Goal: Task Accomplishment & Management: Use online tool/utility

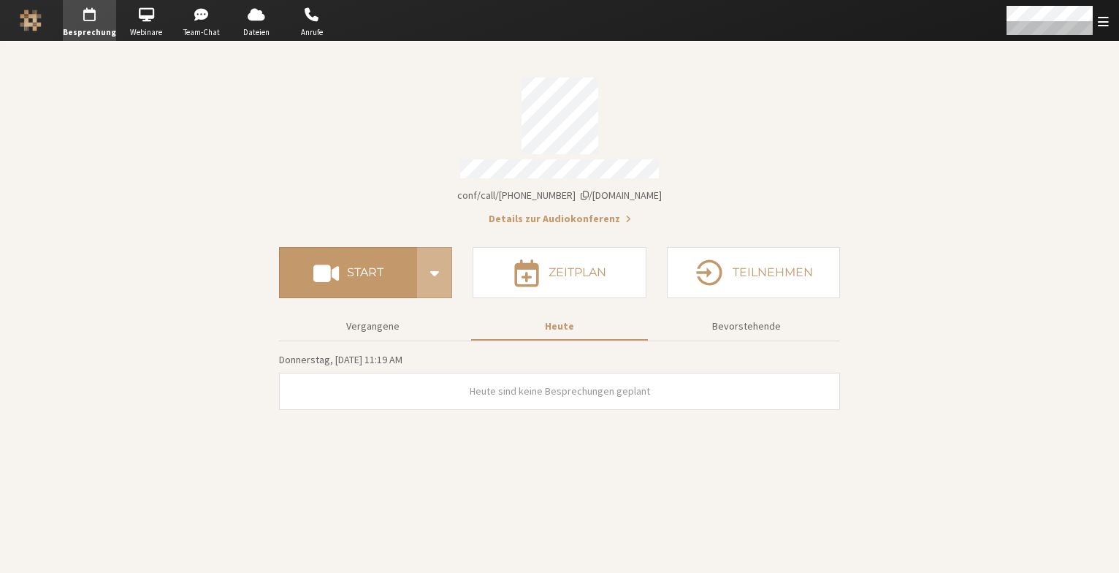
click at [640, 189] on span "[DOMAIN_NAME]/conf/call/[PHONE_NUMBER]" at bounding box center [559, 195] width 205 height 13
click at [778, 384] on button "Start" at bounding box center [783, 395] width 51 height 23
click at [1043, 20] on div "Menü öffnen" at bounding box center [1050, 20] width 86 height 28
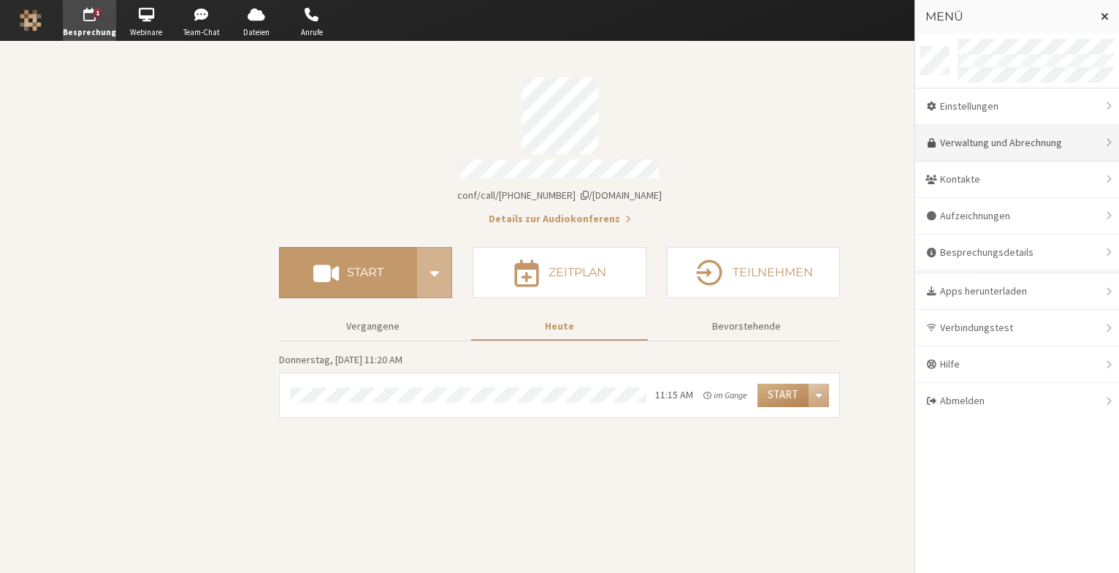
click at [1010, 136] on link "Verwaltung und Abrechnung" at bounding box center [1018, 143] width 204 height 37
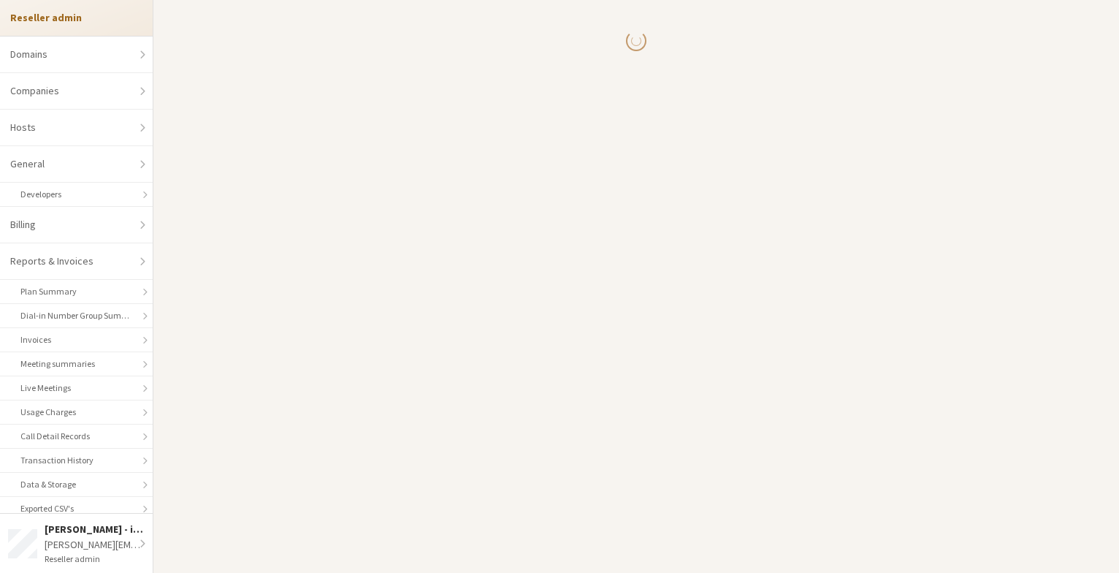
select select "10"
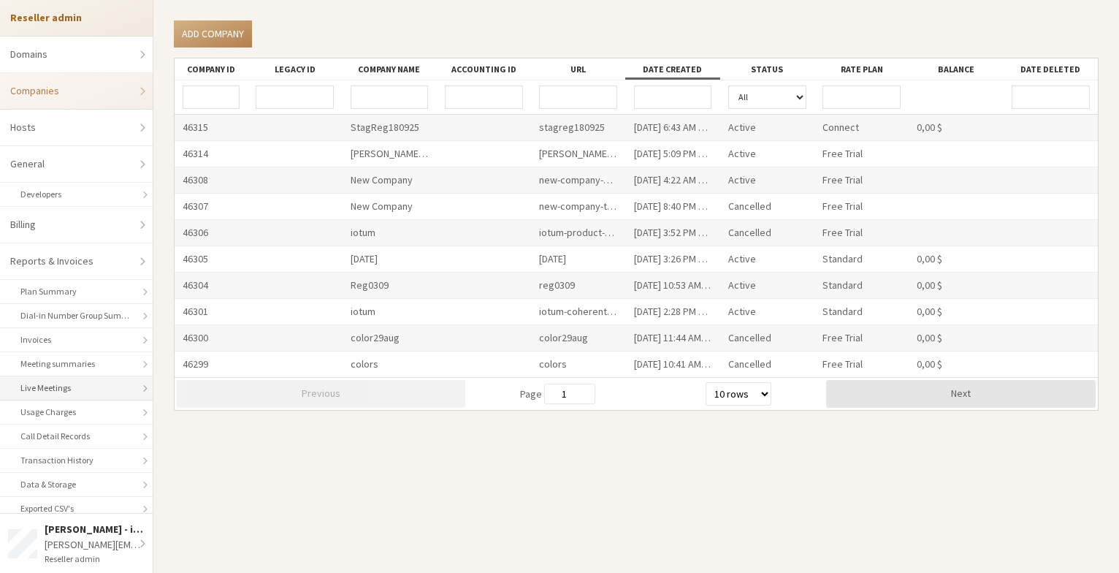
click at [75, 390] on link "Live Meetings" at bounding box center [76, 388] width 153 height 24
select select "25"
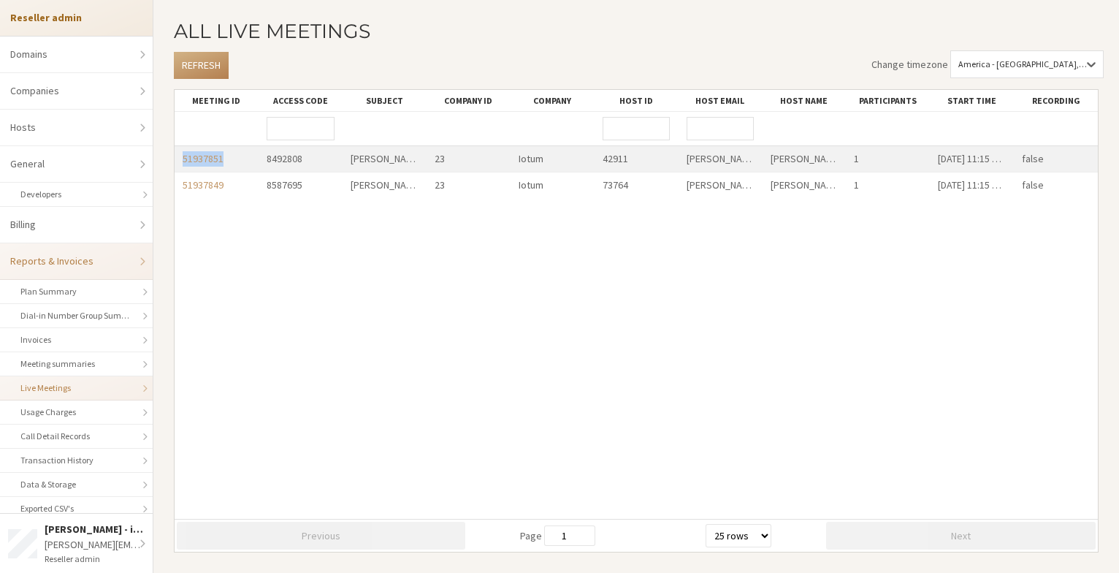
drag, startPoint x: 229, startPoint y: 161, endPoint x: 177, endPoint y: 162, distance: 51.9
click at [177, 162] on div "51937851" at bounding box center [217, 159] width 84 height 26
click at [210, 158] on link "51937851" at bounding box center [203, 158] width 41 height 13
copy link "51937851"
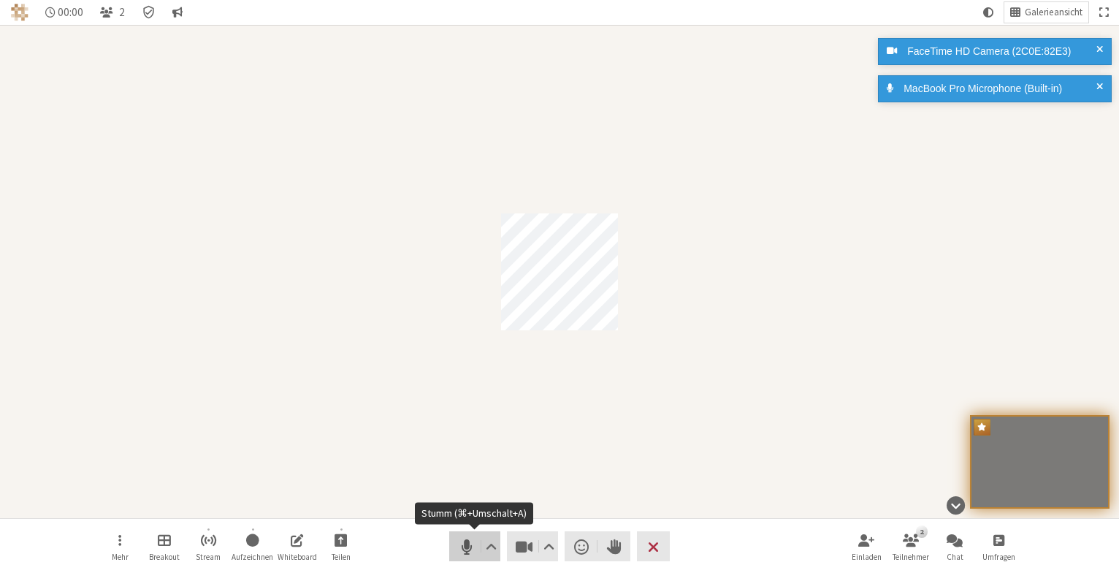
click at [458, 544] on span "Stumm (⌘+Umschalt+A)" at bounding box center [467, 546] width 20 height 20
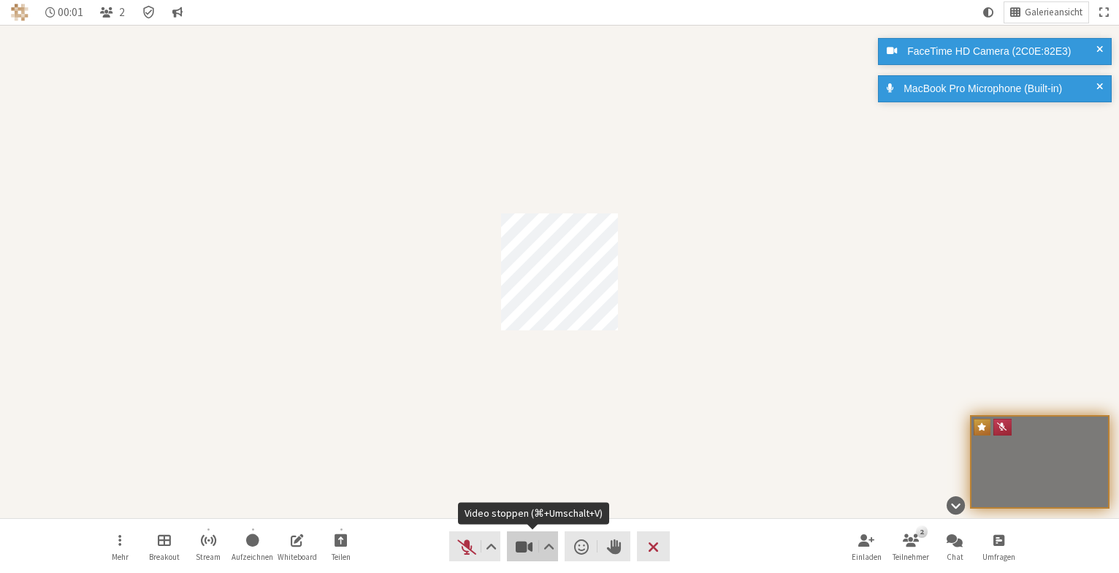
click at [524, 551] on span "Video stoppen (⌘+Umschalt+V)" at bounding box center [524, 546] width 20 height 20
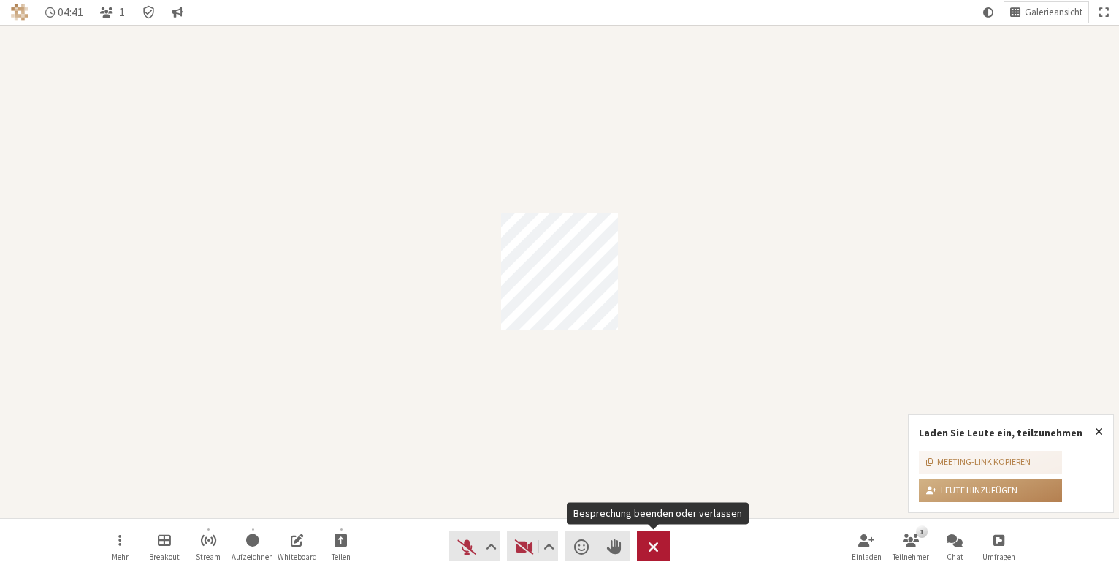
click at [648, 544] on button "Verlassen" at bounding box center [653, 546] width 33 height 30
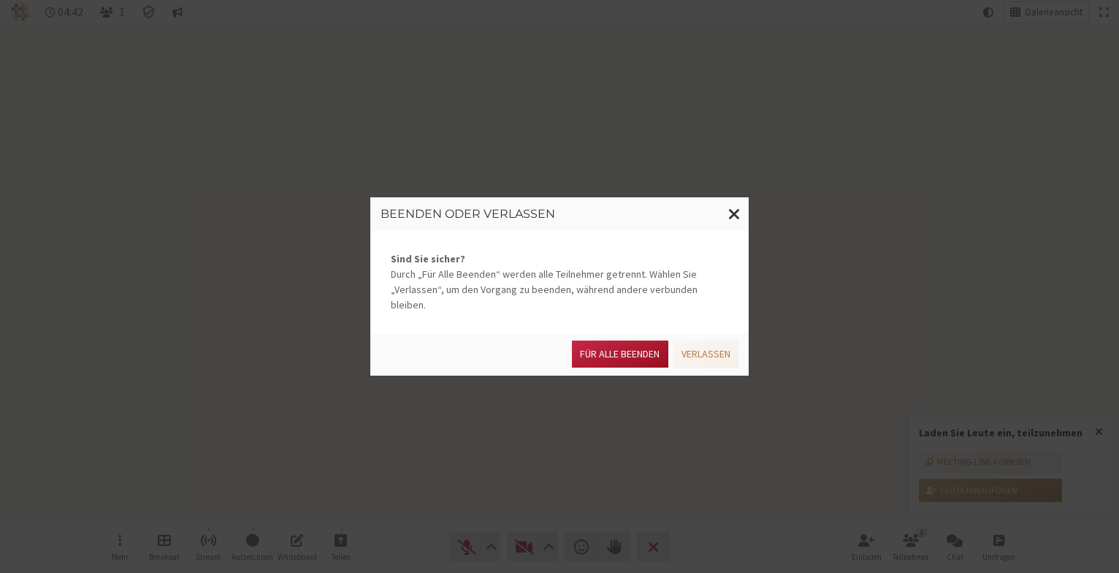
click at [640, 340] on button "Für alle Beenden" at bounding box center [620, 353] width 96 height 27
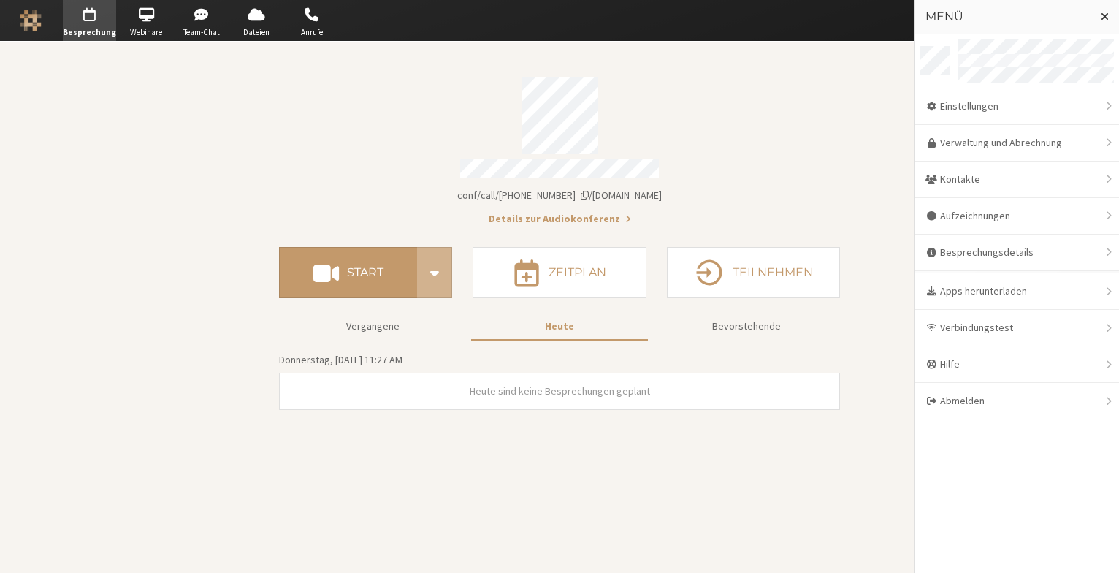
click at [706, 115] on div "Kontodaten" at bounding box center [559, 115] width 561 height 77
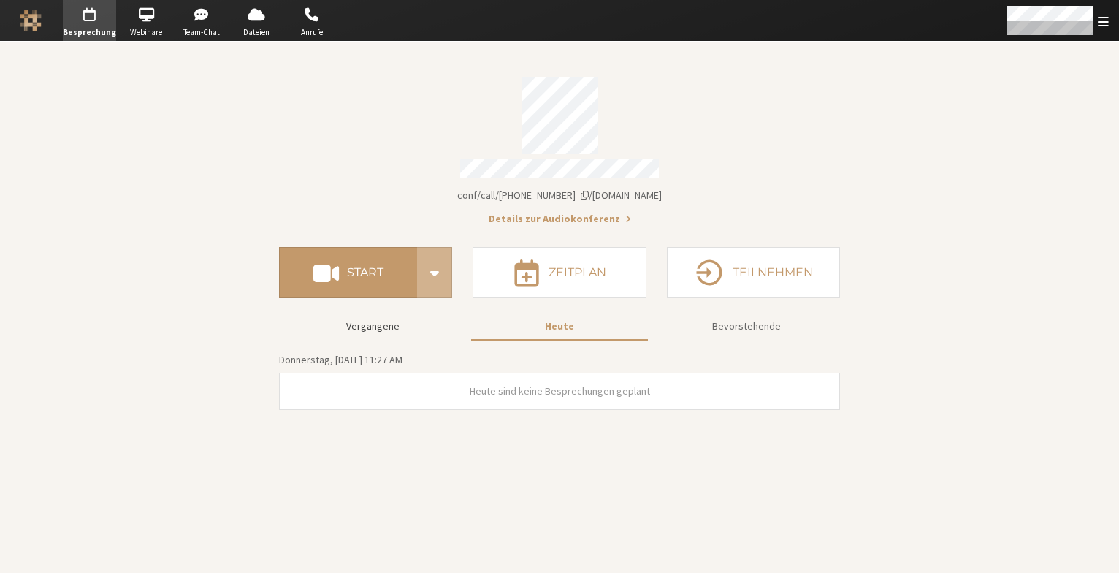
click at [368, 327] on button "Vergangene" at bounding box center [372, 326] width 177 height 26
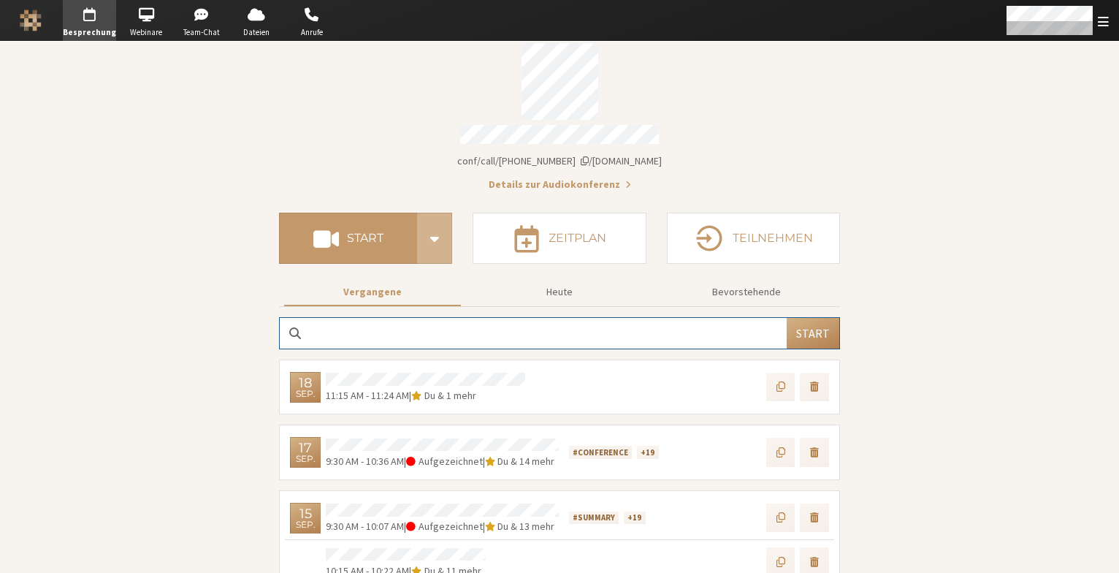
scroll to position [37, 0]
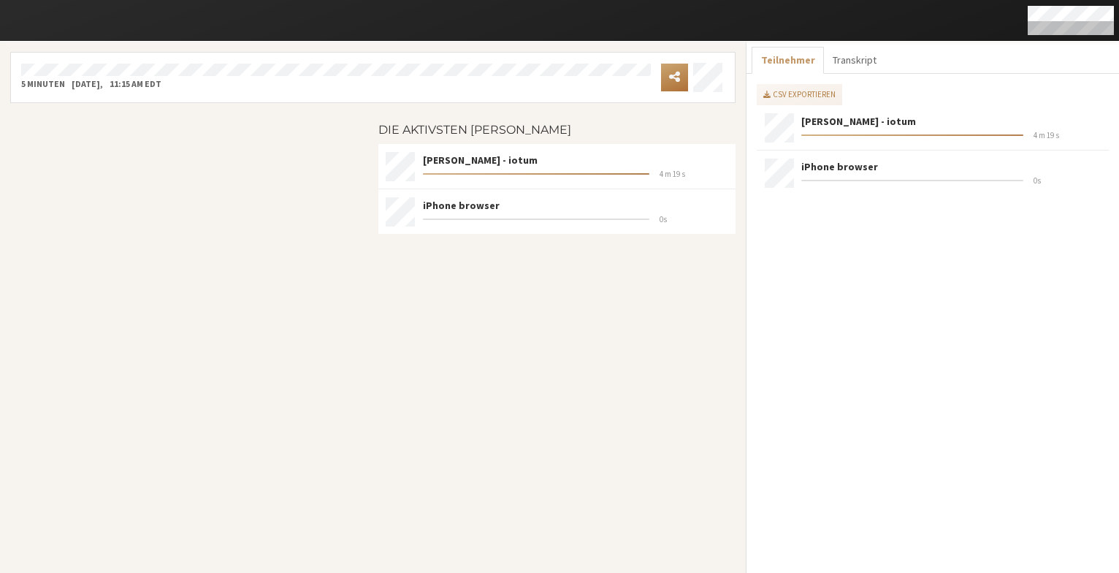
click at [685, 71] on button "Menü öffnen" at bounding box center [674, 78] width 27 height 28
click at [661, 120] on button "Link kopieren" at bounding box center [675, 115] width 183 height 36
